Goal: Check status: Check status

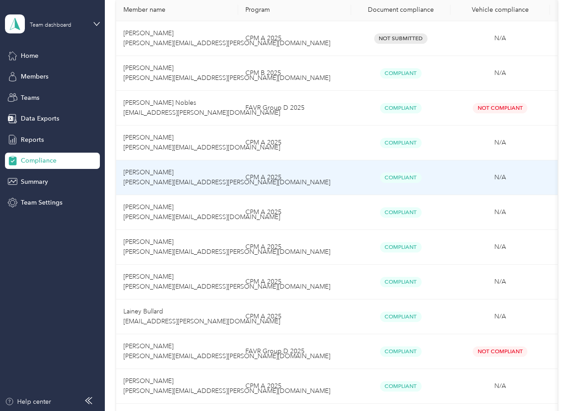
scroll to position [181, 0]
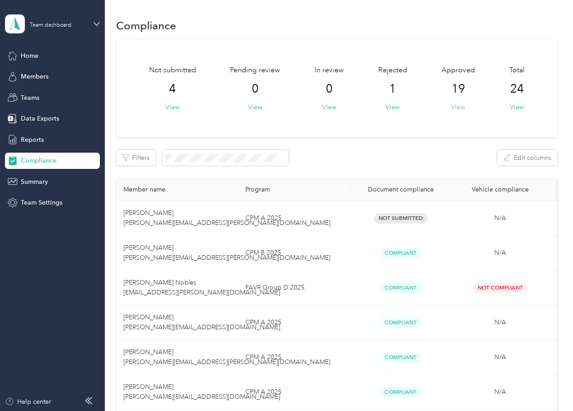
click at [457, 109] on button "View" at bounding box center [458, 107] width 14 height 9
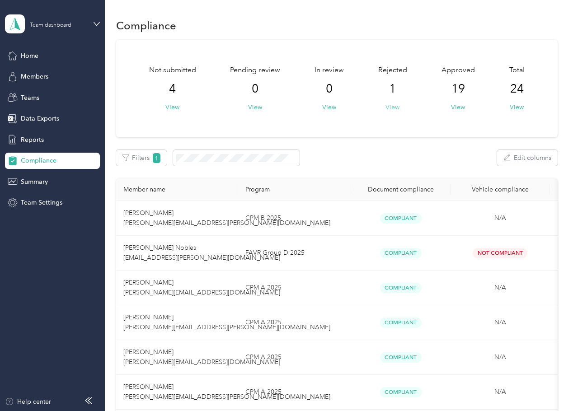
click at [394, 110] on button "View" at bounding box center [392, 107] width 14 height 9
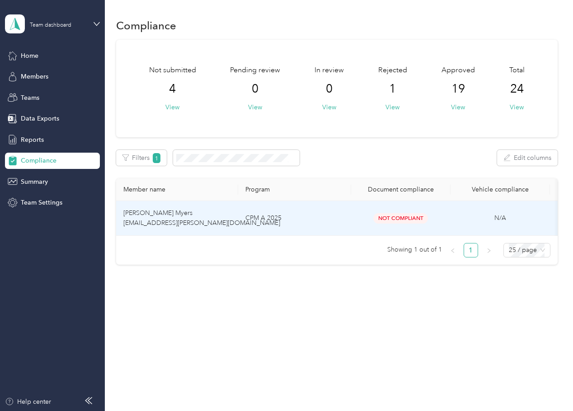
click at [181, 223] on span "[PERSON_NAME] Myers [EMAIL_ADDRESS][PERSON_NAME][DOMAIN_NAME]" at bounding box center [201, 218] width 157 height 18
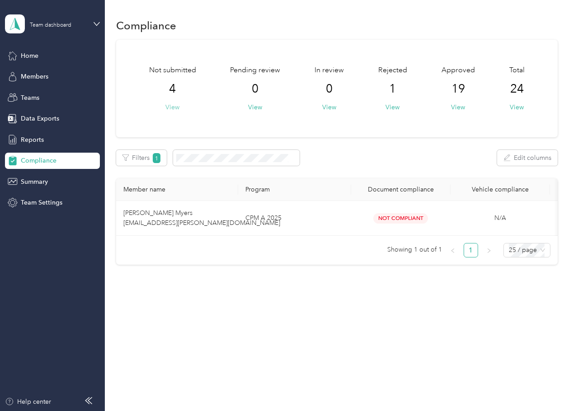
click at [170, 108] on button "View" at bounding box center [172, 107] width 14 height 9
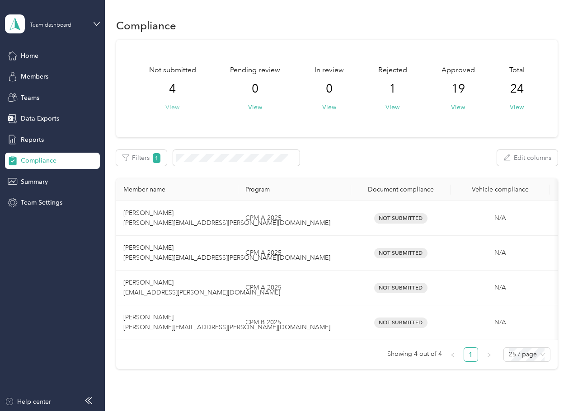
click at [168, 107] on button "View" at bounding box center [172, 107] width 14 height 9
